Goal: Task Accomplishment & Management: Manage account settings

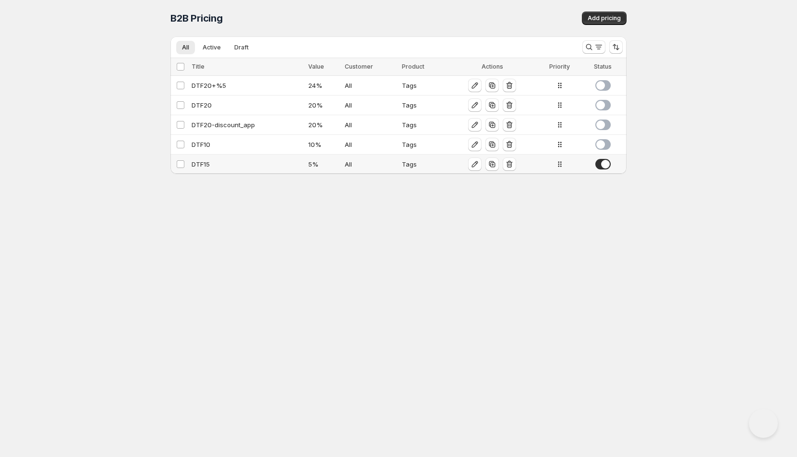
click at [222, 166] on div "DTF15" at bounding box center [247, 164] width 111 height 10
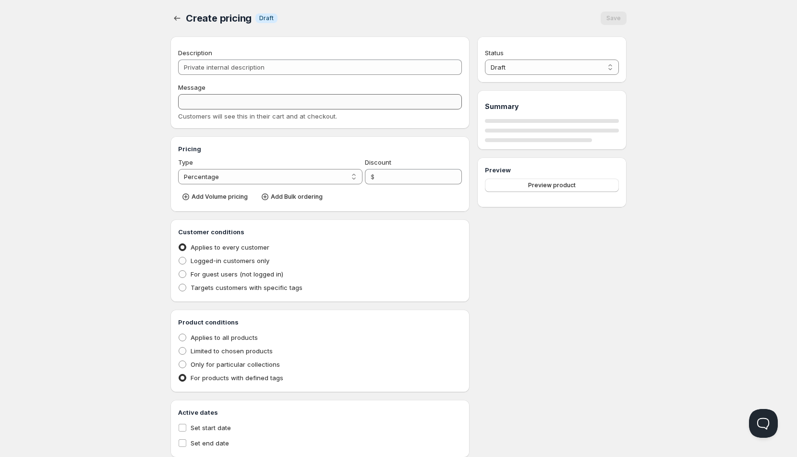
type input "DTF15"
type input "5"
radio input "true"
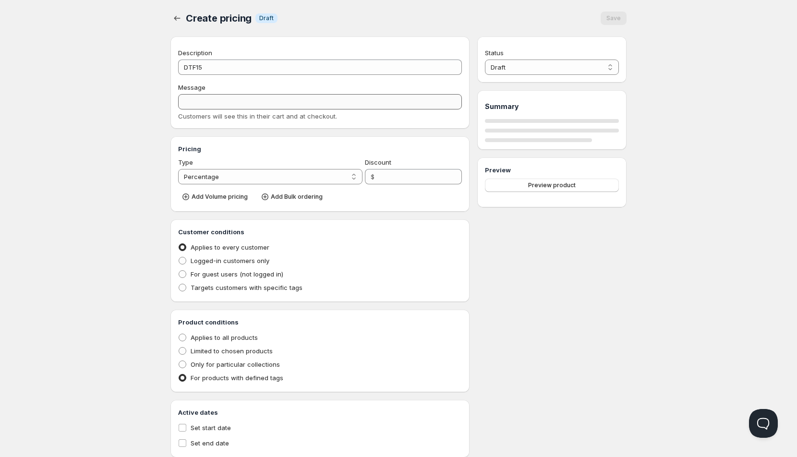
select select "1"
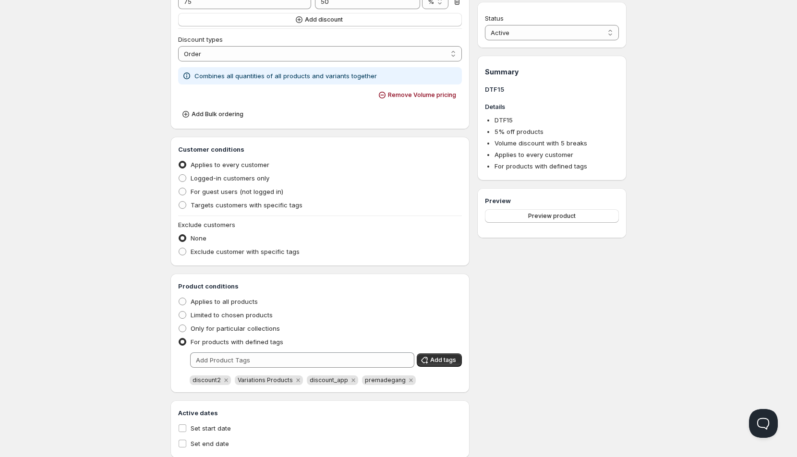
scroll to position [401, 0]
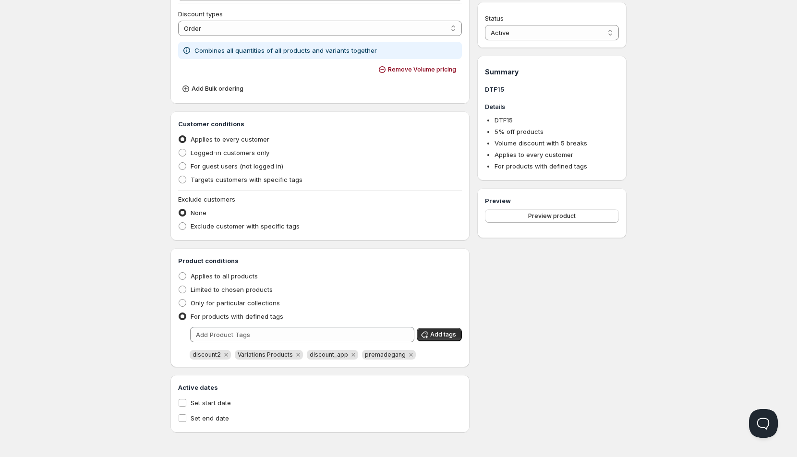
click at [320, 355] on span "discount_app" at bounding box center [329, 354] width 38 height 7
copy span "discount_app"
